Goal: Transaction & Acquisition: Purchase product/service

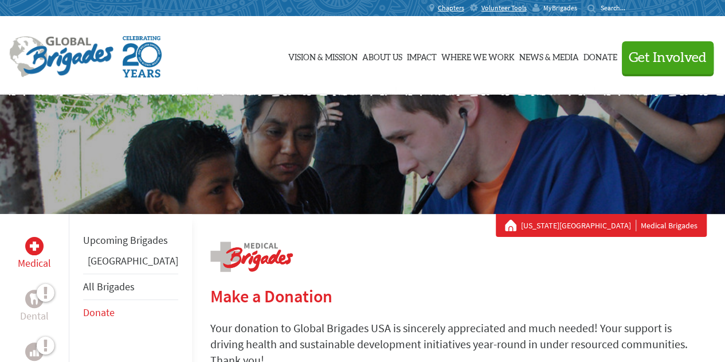
click at [507, 9] on span "MyBrigades" at bounding box center [560, 7] width 34 height 9
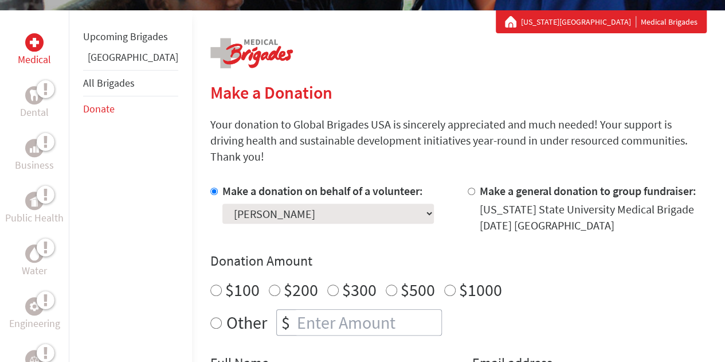
scroll to position [205, 0]
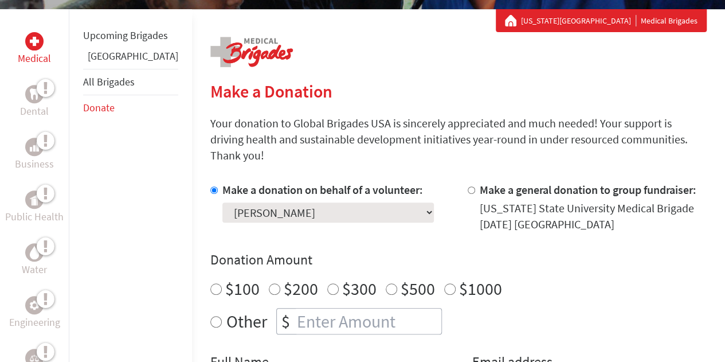
click at [313, 202] on select "Select a volunteer... Adalee Johnson Alexandra Rice Alyse Petrone Amanda Kuzbie…" at bounding box center [327, 212] width 211 height 20
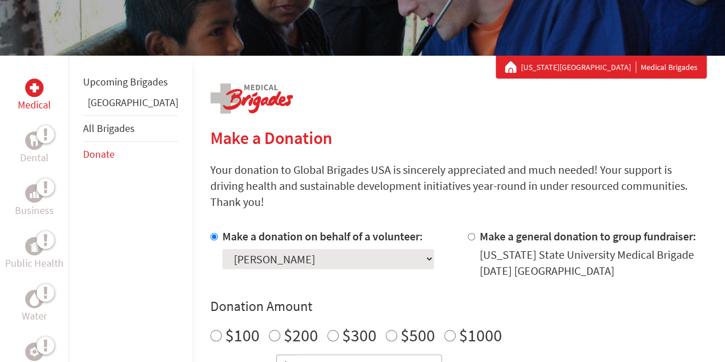
scroll to position [154, 0]
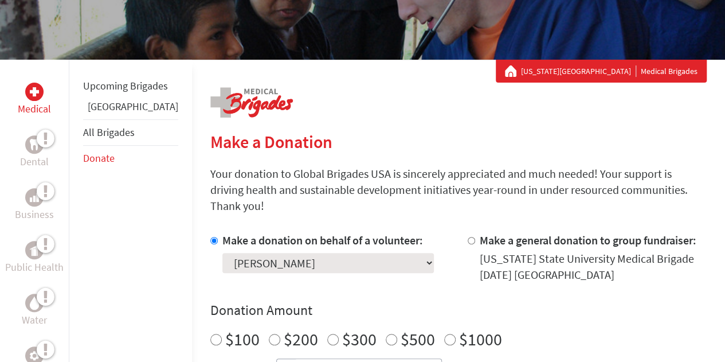
click at [304, 253] on select "Select a volunteer... Adalee Johnson Alexandra Rice Alyse Petrone Amanda Kuzbie…" at bounding box center [327, 263] width 211 height 20
click at [363, 301] on h4 "Donation Amount" at bounding box center [458, 310] width 496 height 18
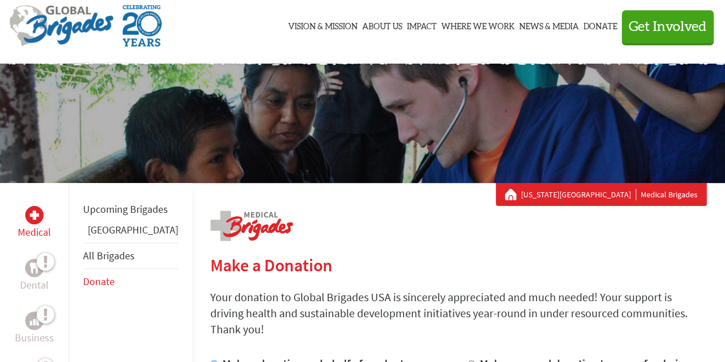
scroll to position [38, 0]
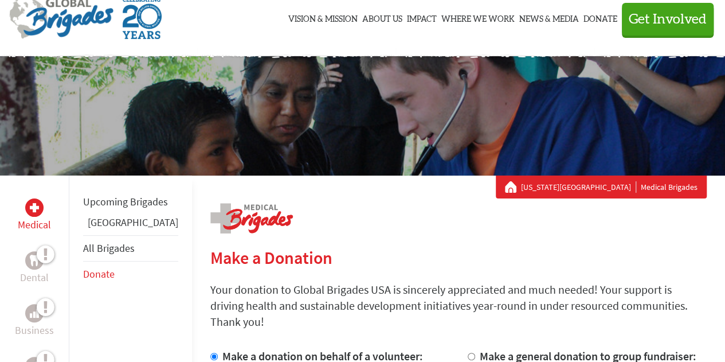
click at [123, 229] on link "[GEOGRAPHIC_DATA]" at bounding box center [133, 221] width 91 height 13
